Goal: Task Accomplishment & Management: Use online tool/utility

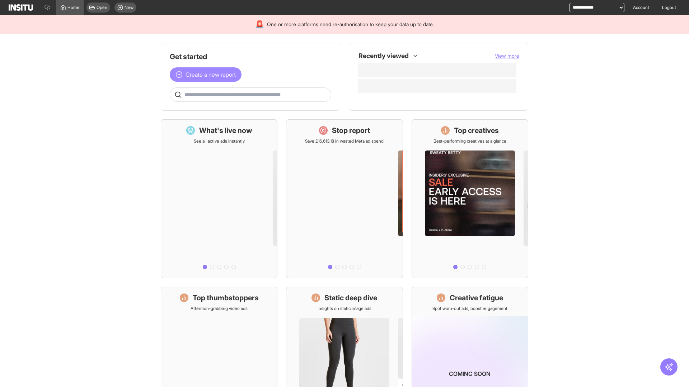
click at [207, 75] on span "Create a new report" at bounding box center [210, 74] width 50 height 9
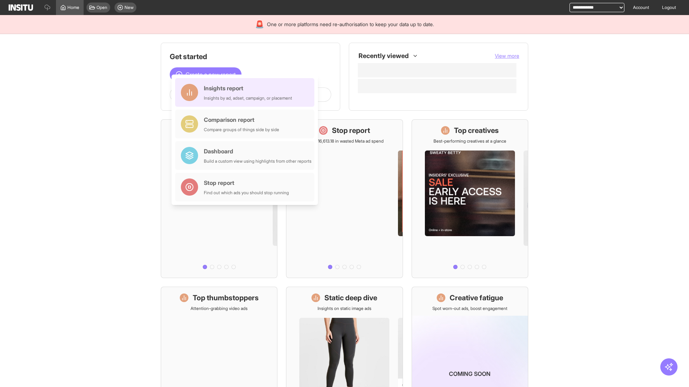
click at [246, 93] on div "Insights report Insights by ad, adset, campaign, or placement" at bounding box center [248, 92] width 88 height 17
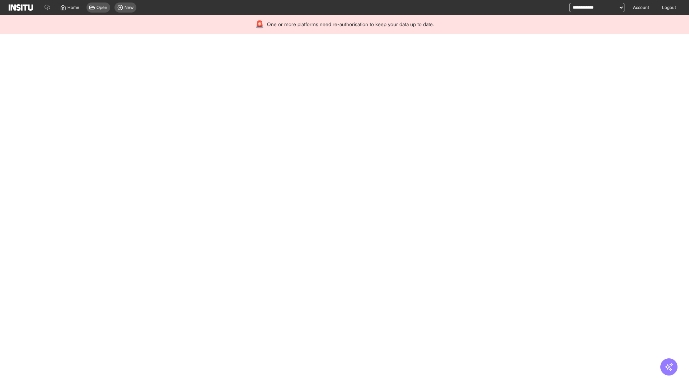
select select "**"
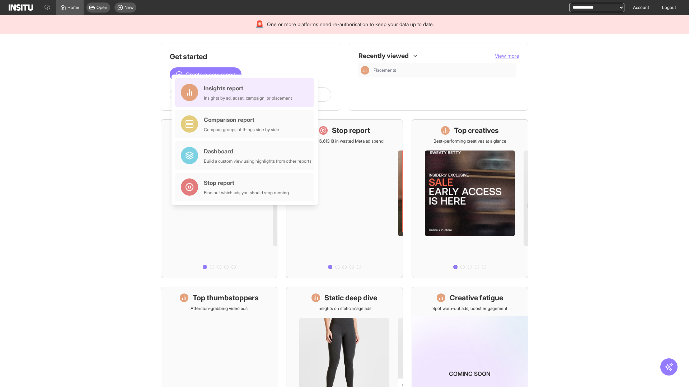
click at [246, 93] on div "Insights report Insights by ad, adset, campaign, or placement" at bounding box center [248, 92] width 88 height 17
